Goal: Information Seeking & Learning: Obtain resource

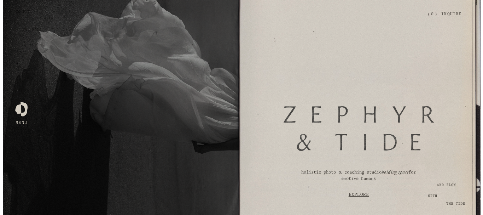
scroll to position [71, 0]
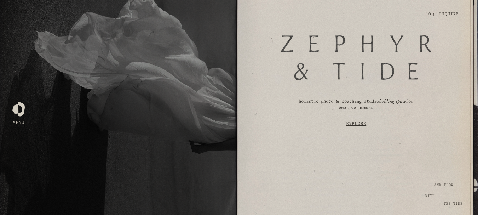
click at [18, 112] on div at bounding box center [18, 107] width 12 height 12
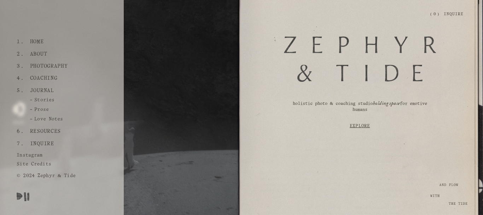
click at [39, 116] on div "Love Notes" at bounding box center [62, 121] width 124 height 10
click at [39, 117] on link "Love Notes" at bounding box center [41, 120] width 49 height 9
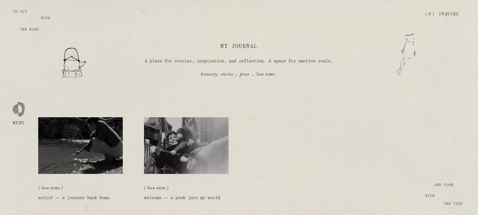
scroll to position [106, 0]
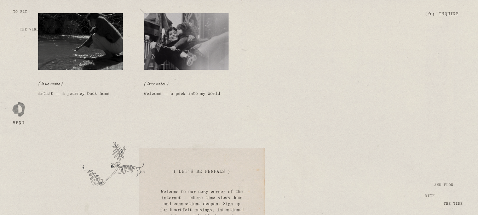
click at [72, 48] on img at bounding box center [80, 41] width 85 height 57
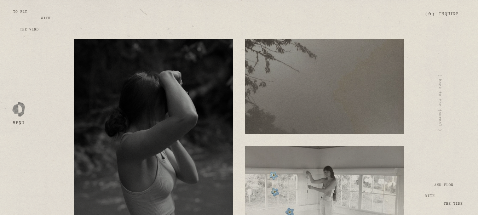
scroll to position [743, 0]
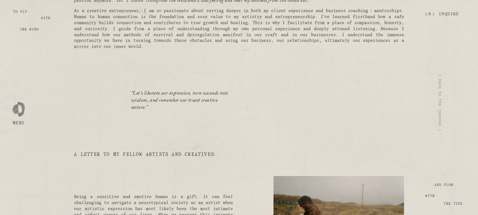
drag, startPoint x: 132, startPoint y: 97, endPoint x: 140, endPoint y: 109, distance: 14.3
click at [156, 111] on blockquote "“ Let’s liberate our expression, turn wounds into wisdom, and remember our true…" at bounding box center [182, 100] width 102 height 21
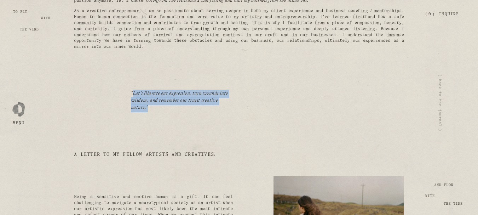
copy blockquote "Let’s liberate our expression, turn wounds into wisdom, and remember our truest…"
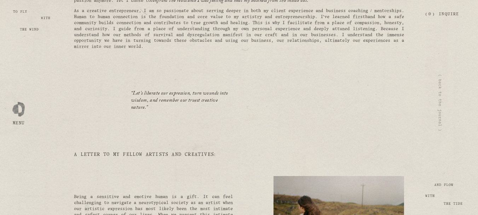
click at [95, 112] on div "“ Let’s liberate our expression, turn wounds into wisdom, and remember our true…" at bounding box center [239, 101] width 342 height 42
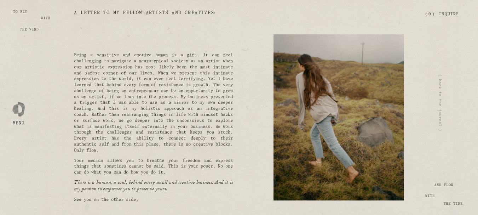
click at [141, 78] on p "Being a sensitive and emotive human is a gift. It can feel challenging to navig…" at bounding box center [153, 102] width 159 height 101
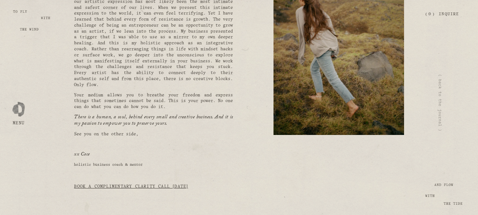
scroll to position [955, 0]
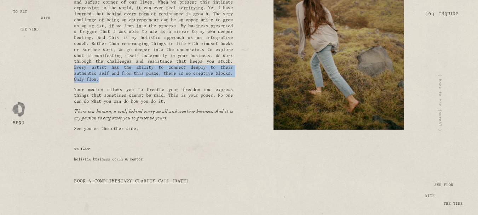
drag, startPoint x: 92, startPoint y: 78, endPoint x: 151, endPoint y: 92, distance: 60.6
click at [151, 83] on p "Being a sensitive and emotive human is a gift. It can feel challenging to navig…" at bounding box center [153, 32] width 159 height 101
copy p "Every artist has the ability to connect deeply to their authentic self and from…"
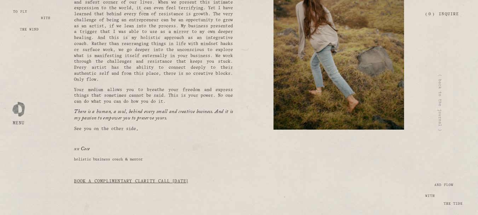
click at [200, 61] on p "Being a sensitive and emotive human is a gift. It can feel challenging to navig…" at bounding box center [153, 32] width 159 height 101
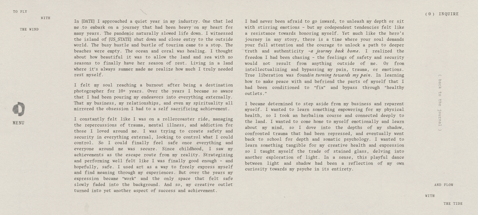
scroll to position [212, 0]
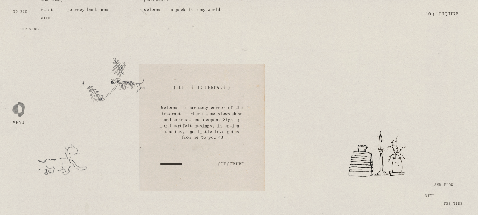
scroll to position [192, 0]
click at [299, 96] on div "( Let's Be Penpals ) Welcome to our cozy corner of the internet — where time sl…" at bounding box center [239, 127] width 478 height 144
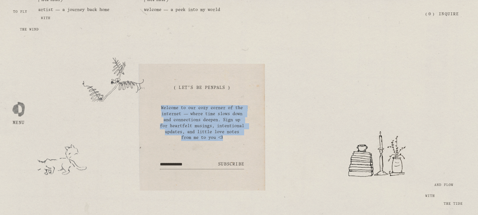
drag, startPoint x: 163, startPoint y: 109, endPoint x: 246, endPoint y: 139, distance: 88.6
click at [246, 139] on div "( Let's Be Penpals ) Welcome to our cozy corner of the internet — where time sl…" at bounding box center [202, 127] width 127 height 127
copy p "Welcome to our cozy corner of the internet — where time slows down and connecti…"
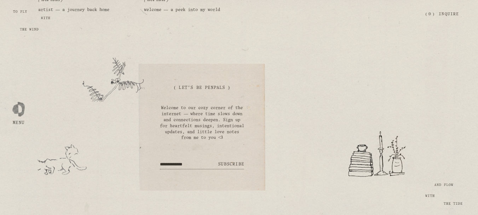
drag, startPoint x: 250, startPoint y: 64, endPoint x: 249, endPoint y: 58, distance: 6.5
click at [249, 60] on div "( Let's Be Penpals ) Welcome to our cozy corner of the internet — where time sl…" at bounding box center [202, 127] width 144 height 144
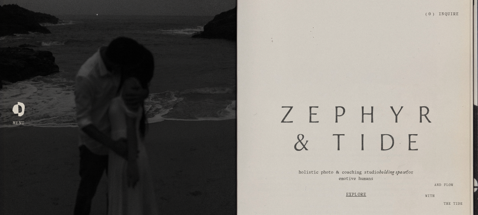
drag, startPoint x: 0, startPoint y: 0, endPoint x: 411, endPoint y: 12, distance: 411.1
click at [411, 12] on div "Zephyr & Tide" at bounding box center [216, 14] width 395 height 7
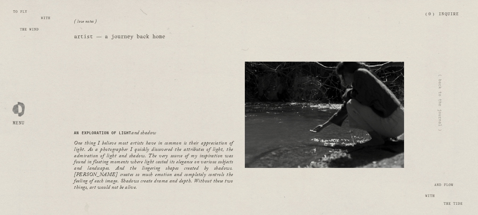
click at [83, 22] on div "Skip to Content Open Menu Close Menu Zephyr & Tide Home About Photography (" at bounding box center [239, 14] width 478 height 29
click at [21, 107] on div at bounding box center [18, 107] width 12 height 12
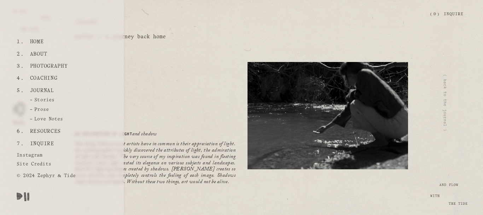
click at [45, 129] on link "Resources" at bounding box center [45, 131] width 36 height 12
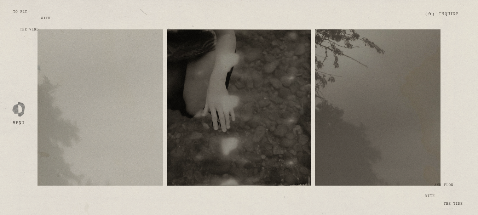
scroll to position [100, 0]
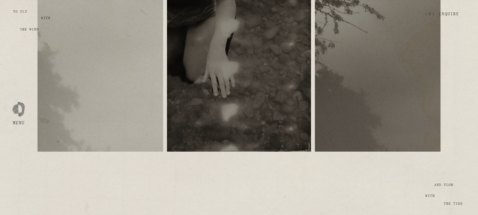
click at [105, 67] on span "free resources" at bounding box center [100, 68] width 35 height 4
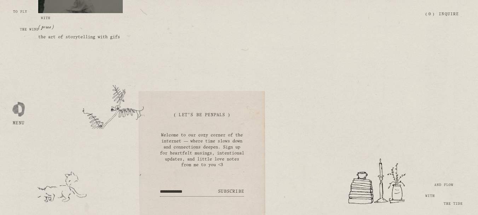
scroll to position [198, 0]
